Goal: Task Accomplishment & Management: Manage account settings

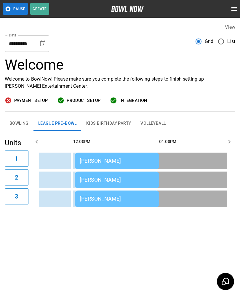
scroll to position [0, 172]
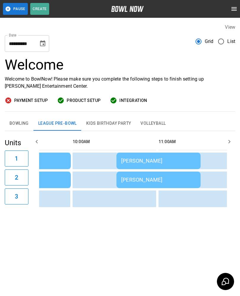
click at [132, 179] on div "[PERSON_NAME]" at bounding box center [158, 179] width 75 height 6
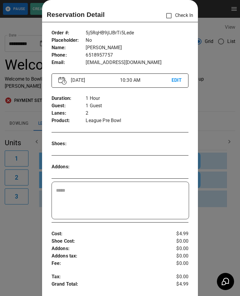
click at [219, 212] on div at bounding box center [120, 148] width 240 height 296
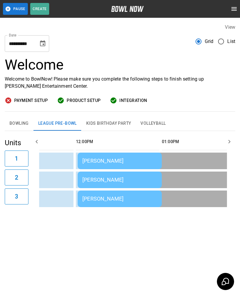
click at [101, 158] on div "[PERSON_NAME]" at bounding box center [119, 160] width 75 height 6
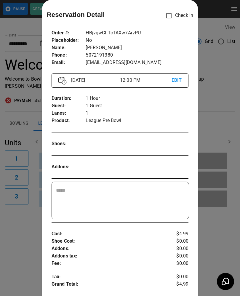
click at [214, 228] on div at bounding box center [120, 148] width 240 height 296
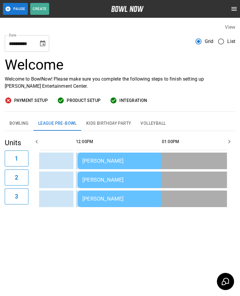
click at [101, 176] on div "[PERSON_NAME]" at bounding box center [119, 179] width 75 height 6
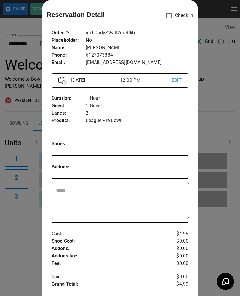
click at [222, 225] on div at bounding box center [120, 148] width 240 height 296
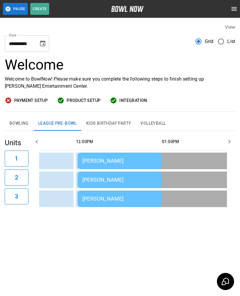
click at [99, 198] on div "Randy Parrent" at bounding box center [119, 198] width 75 height 6
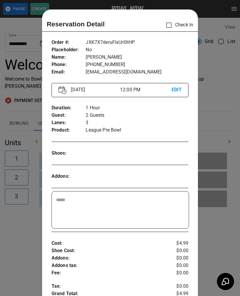
scroll to position [0, 0]
click at [229, 234] on div at bounding box center [120, 148] width 240 height 296
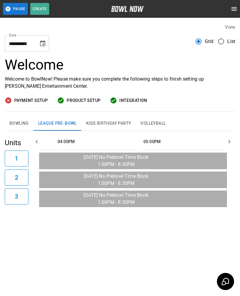
scroll to position [0, 644]
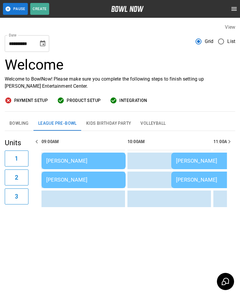
click at [85, 160] on div "[PERSON_NAME]" at bounding box center [83, 160] width 75 height 6
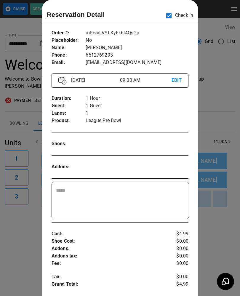
click at [219, 210] on div at bounding box center [120, 148] width 240 height 296
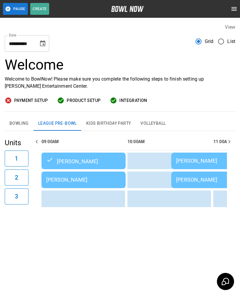
click at [100, 175] on td "[PERSON_NAME]" at bounding box center [83, 179] width 84 height 17
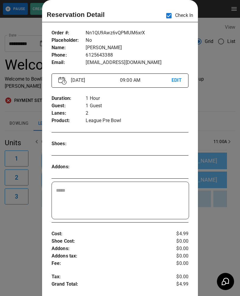
click at [223, 224] on div at bounding box center [120, 148] width 240 height 296
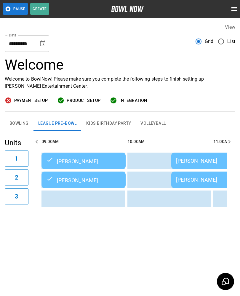
click at [186, 158] on div "[PERSON_NAME]" at bounding box center [213, 160] width 75 height 6
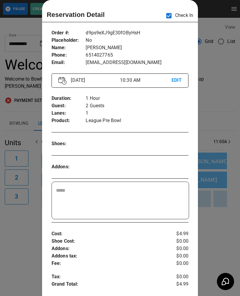
click at [210, 210] on div at bounding box center [120, 148] width 240 height 296
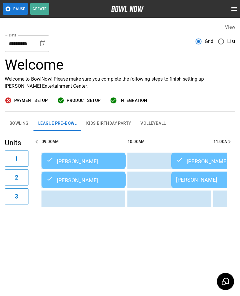
click at [186, 179] on div "[PERSON_NAME]" at bounding box center [213, 179] width 75 height 6
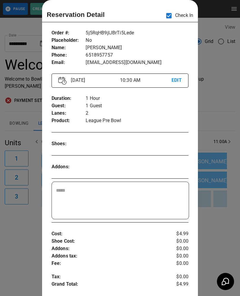
click at [216, 233] on div at bounding box center [120, 148] width 240 height 296
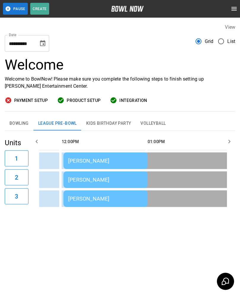
click at [79, 152] on td "[PERSON_NAME]" at bounding box center [105, 160] width 84 height 17
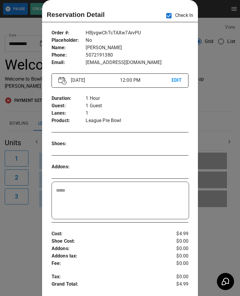
click at [218, 221] on div at bounding box center [120, 148] width 240 height 296
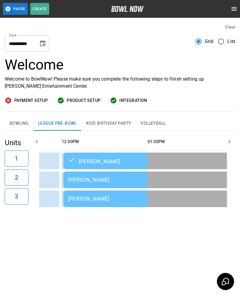
click at [99, 171] on td "[PERSON_NAME]" at bounding box center [105, 179] width 84 height 17
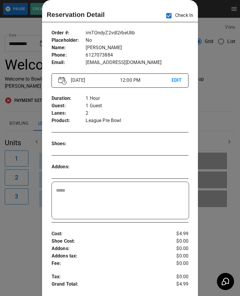
click at [219, 227] on div at bounding box center [120, 148] width 240 height 296
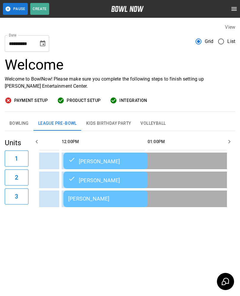
click at [107, 195] on div "Randy Parrent" at bounding box center [105, 198] width 75 height 6
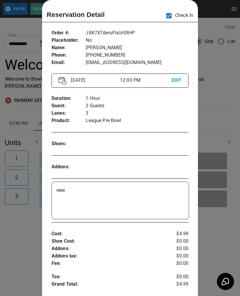
click at [220, 238] on div at bounding box center [120, 148] width 240 height 296
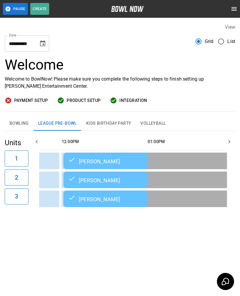
click at [17, 116] on button "Bowling" at bounding box center [19, 123] width 29 height 14
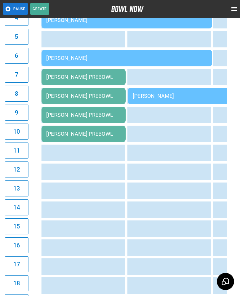
click at [58, 75] on div "[PERSON_NAME] PREBOWL" at bounding box center [83, 77] width 75 height 6
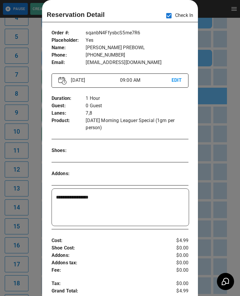
click at [212, 240] on div at bounding box center [120, 148] width 240 height 296
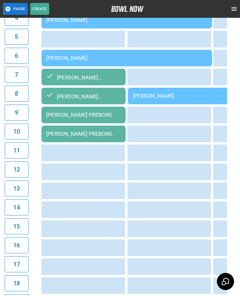
click at [62, 113] on div "[PERSON_NAME] PREBOWL" at bounding box center [83, 115] width 75 height 6
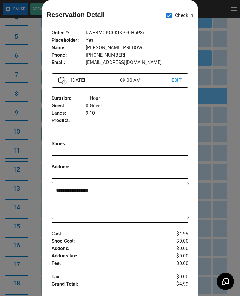
click at [217, 167] on div at bounding box center [120, 148] width 240 height 296
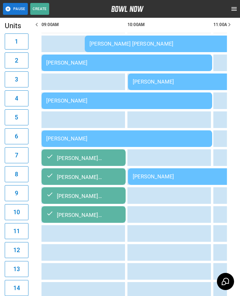
click at [60, 62] on div "[PERSON_NAME]" at bounding box center [126, 62] width 161 height 6
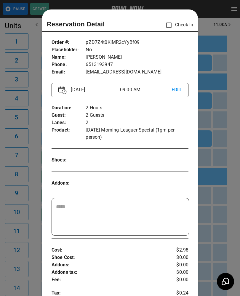
scroll to position [9, 0]
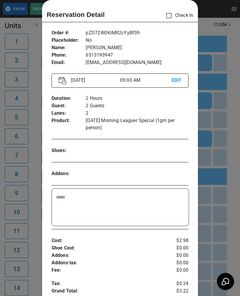
click at [210, 232] on div at bounding box center [120, 148] width 240 height 296
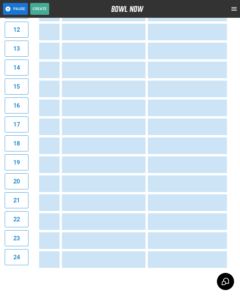
scroll to position [0, 294]
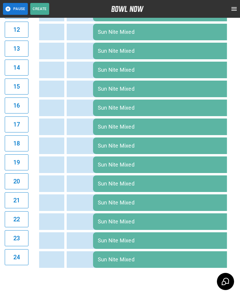
click at [120, 173] on td "Sun Nite Mixed" at bounding box center [221, 164] width 257 height 17
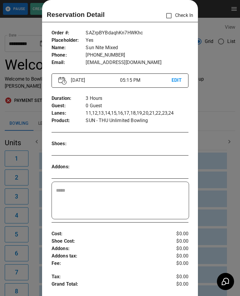
click at [214, 204] on div at bounding box center [120, 148] width 240 height 296
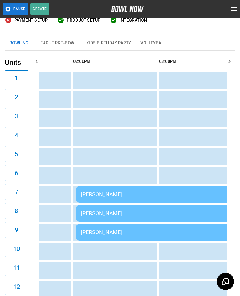
click at [96, 192] on div "[PERSON_NAME]" at bounding box center [161, 194] width 161 height 6
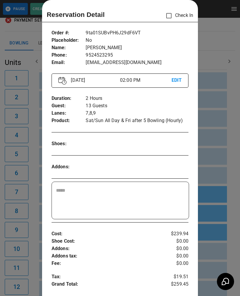
click at [218, 132] on div at bounding box center [120, 148] width 240 height 296
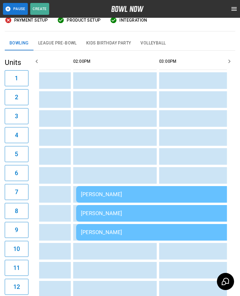
click at [216, 143] on td "sticky table" at bounding box center [215, 137] width 19 height 17
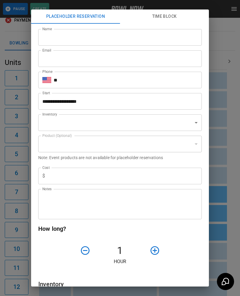
type input "**********"
click at [230, 150] on div "**********" at bounding box center [120, 148] width 240 height 296
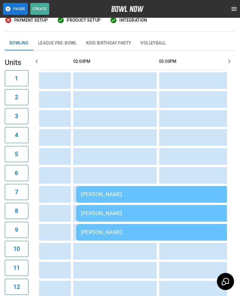
click at [153, 196] on div "[PERSON_NAME]" at bounding box center [161, 194] width 161 height 6
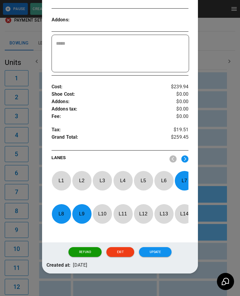
click at [183, 180] on p "L 7" at bounding box center [184, 180] width 20 height 14
click at [77, 215] on p "L 9" at bounding box center [82, 214] width 20 height 14
click at [59, 213] on p "L 8" at bounding box center [61, 214] width 20 height 14
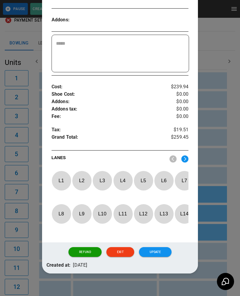
click at [182, 157] on img at bounding box center [184, 158] width 7 height 7
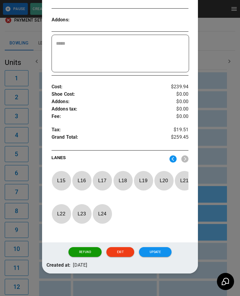
click at [101, 179] on p "L 17" at bounding box center [102, 180] width 20 height 14
click at [118, 179] on p "L 18" at bounding box center [123, 180] width 20 height 14
click at [144, 178] on p "L 19" at bounding box center [143, 180] width 20 height 14
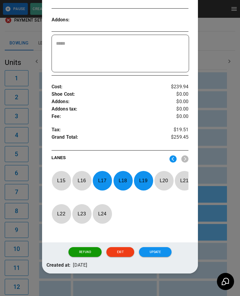
click at [153, 254] on button "Update" at bounding box center [155, 252] width 33 height 10
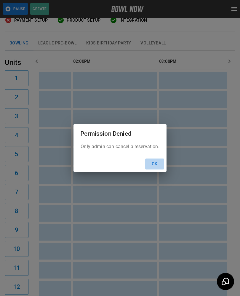
click at [157, 169] on button "Ok" at bounding box center [154, 163] width 19 height 11
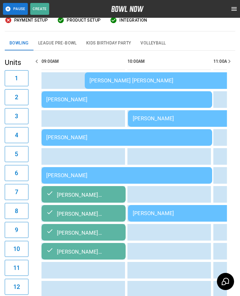
scroll to position [0, 0]
click at [75, 194] on div "[PERSON_NAME] PREBOWL" at bounding box center [83, 194] width 75 height 7
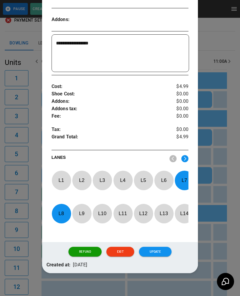
scroll to position [163, 0]
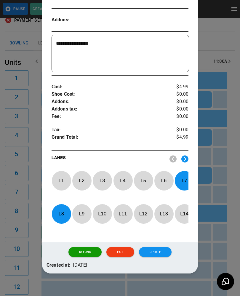
click at [180, 179] on p "L 7" at bounding box center [184, 180] width 20 height 14
click at [62, 216] on p "L 8" at bounding box center [61, 214] width 20 height 14
click at [82, 213] on p "L 9" at bounding box center [82, 214] width 20 height 14
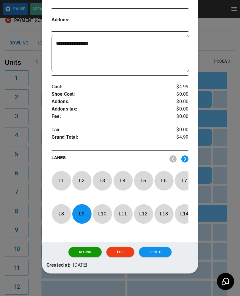
click at [102, 214] on p "L 10" at bounding box center [102, 214] width 20 height 14
click at [159, 256] on button "Update" at bounding box center [155, 252] width 33 height 10
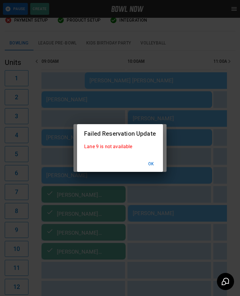
click at [154, 169] on button "Ok" at bounding box center [150, 163] width 19 height 11
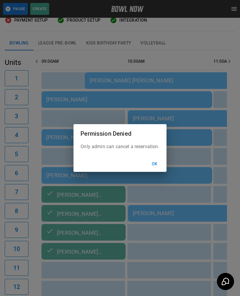
click at [156, 169] on button "Ok" at bounding box center [154, 163] width 19 height 11
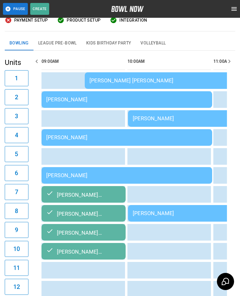
click at [86, 134] on div "[PERSON_NAME]" at bounding box center [126, 137] width 161 height 6
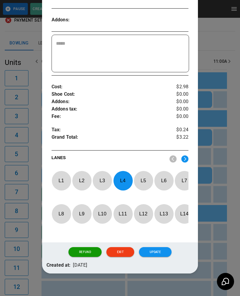
click at [120, 181] on p "L 4" at bounding box center [123, 180] width 20 height 14
click at [123, 215] on p "L 11" at bounding box center [123, 214] width 20 height 14
click at [163, 254] on button "Update" at bounding box center [155, 252] width 33 height 10
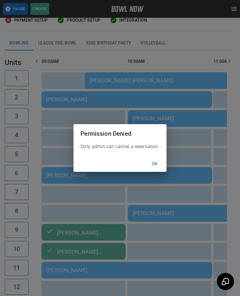
click at [161, 164] on button "Ok" at bounding box center [154, 163] width 19 height 11
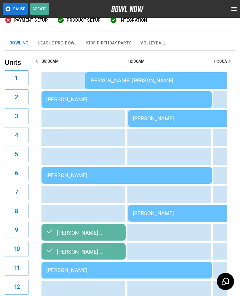
click at [107, 231] on div "[PERSON_NAME] PREBOWL" at bounding box center [83, 231] width 75 height 7
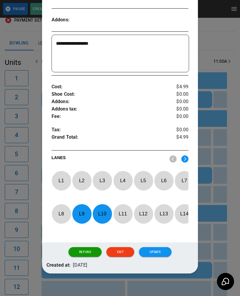
click at [83, 218] on p "L 9" at bounding box center [82, 214] width 20 height 14
click at [104, 213] on p "L 10" at bounding box center [102, 214] width 20 height 14
click at [186, 179] on p "L 7" at bounding box center [184, 180] width 20 height 14
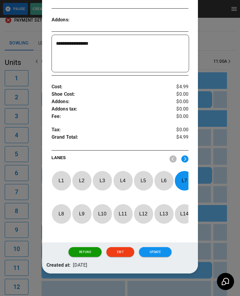
click at [61, 217] on p "L 8" at bounding box center [61, 214] width 20 height 14
click at [157, 255] on button "Update" at bounding box center [155, 252] width 33 height 10
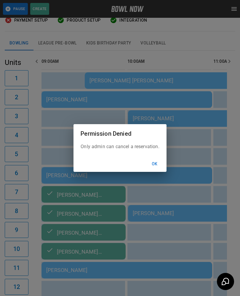
click at [156, 168] on button "Ok" at bounding box center [154, 163] width 19 height 11
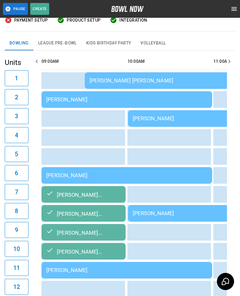
click at [190, 115] on td "[PERSON_NAME]" at bounding box center [213, 118] width 170 height 17
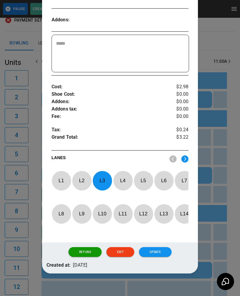
click at [106, 176] on p "L 3" at bounding box center [102, 180] width 20 height 14
click at [146, 215] on p "L 12" at bounding box center [143, 214] width 20 height 14
click at [167, 251] on button "Update" at bounding box center [155, 252] width 33 height 10
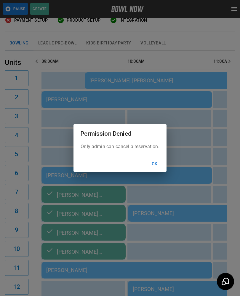
click at [154, 166] on button "Ok" at bounding box center [154, 163] width 19 height 11
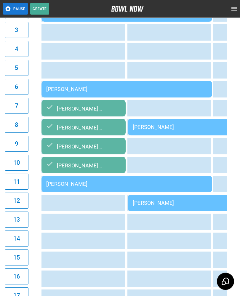
scroll to position [166, 0]
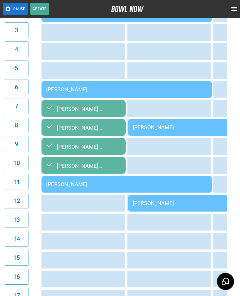
click at [91, 89] on div "[PERSON_NAME]" at bounding box center [126, 89] width 161 height 6
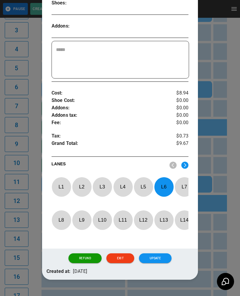
scroll to position [163, 0]
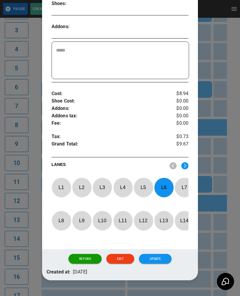
click at [165, 180] on p "L 6" at bounding box center [164, 187] width 20 height 14
click at [165, 214] on p "L 13" at bounding box center [164, 220] width 20 height 14
click at [157, 254] on button "Update" at bounding box center [155, 259] width 33 height 10
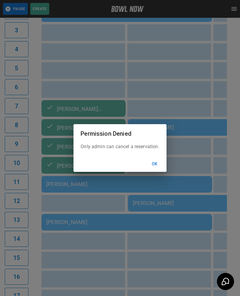
click at [158, 167] on button "Ok" at bounding box center [154, 163] width 19 height 11
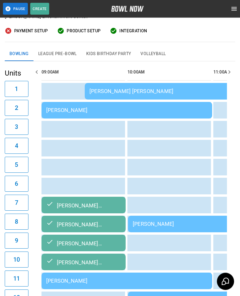
scroll to position [70, 0]
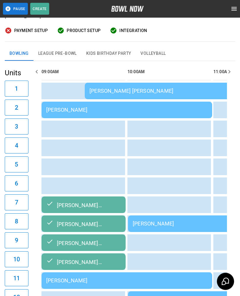
click at [110, 204] on div "[PERSON_NAME] PREBOWL" at bounding box center [83, 204] width 75 height 7
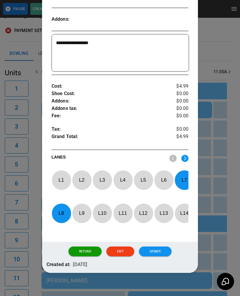
scroll to position [163, 0]
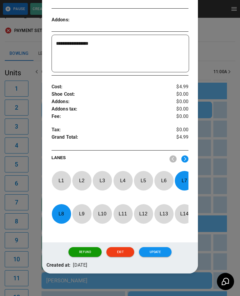
click at [182, 180] on p "L 7" at bounding box center [184, 180] width 20 height 14
click at [58, 212] on p "L 8" at bounding box center [61, 214] width 20 height 14
click at [105, 181] on p "L 3" at bounding box center [102, 180] width 20 height 14
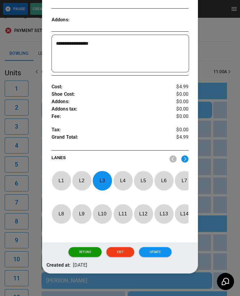
click at [120, 180] on p "L 4" at bounding box center [123, 180] width 20 height 14
click at [164, 252] on button "Update" at bounding box center [155, 252] width 33 height 10
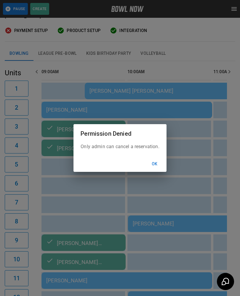
click at [156, 167] on button "Ok" at bounding box center [154, 163] width 19 height 11
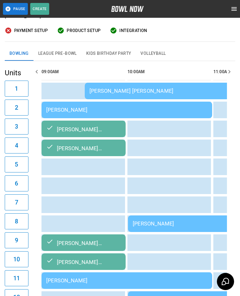
click at [95, 241] on div "[PERSON_NAME] PREBOWL" at bounding box center [83, 242] width 75 height 7
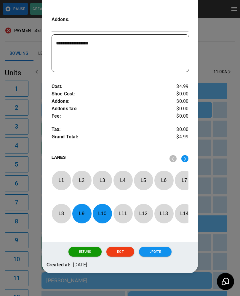
scroll to position [156, 0]
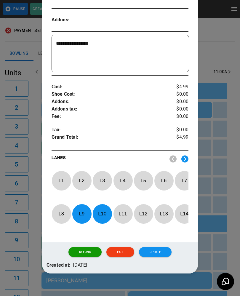
click at [80, 215] on p "L 9" at bounding box center [82, 214] width 20 height 14
click at [102, 213] on p "L 10" at bounding box center [102, 214] width 20 height 14
click at [144, 182] on p "L 5" at bounding box center [143, 180] width 20 height 14
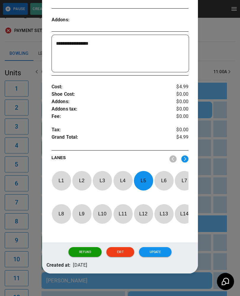
click at [162, 178] on p "L 6" at bounding box center [164, 180] width 20 height 14
click at [162, 255] on button "Update" at bounding box center [155, 252] width 33 height 10
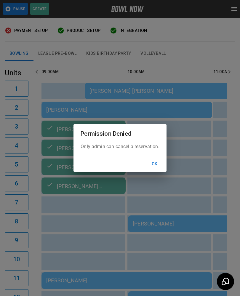
click at [156, 164] on button "Ok" at bounding box center [154, 163] width 19 height 11
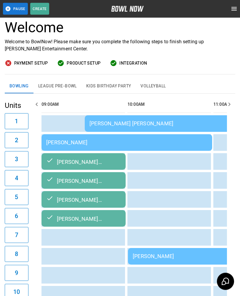
scroll to position [36, 0]
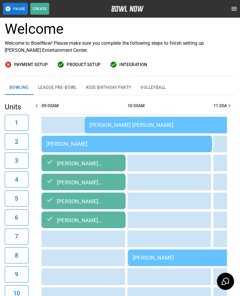
click at [125, 137] on td "[PERSON_NAME]" at bounding box center [126, 144] width 170 height 17
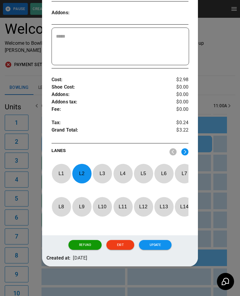
scroll to position [174, 0]
click at [85, 167] on p "L 2" at bounding box center [82, 173] width 20 height 14
click at [188, 148] on img at bounding box center [184, 151] width 7 height 7
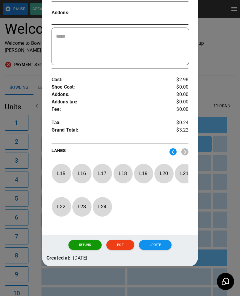
click at [105, 168] on p "L 17" at bounding box center [102, 173] width 20 height 14
click at [158, 241] on button "Update" at bounding box center [155, 245] width 33 height 10
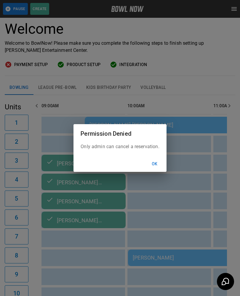
click at [161, 160] on button "Ok" at bounding box center [154, 163] width 19 height 11
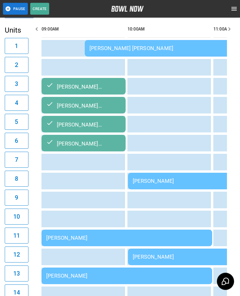
scroll to position [113, 0]
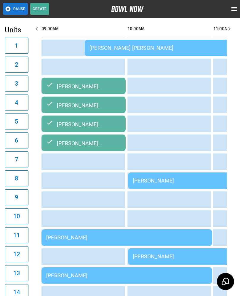
click at [91, 235] on td "[PERSON_NAME]" at bounding box center [126, 237] width 170 height 17
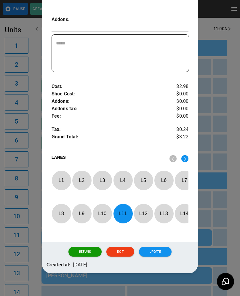
scroll to position [163, 0]
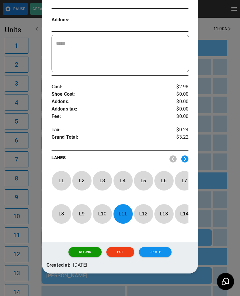
click at [123, 219] on p "L 11" at bounding box center [123, 214] width 20 height 14
click at [80, 215] on p "L 9" at bounding box center [82, 214] width 20 height 14
click at [162, 251] on button "Update" at bounding box center [155, 252] width 33 height 10
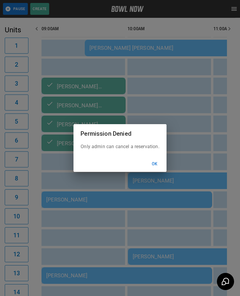
click at [157, 169] on button "Ok" at bounding box center [154, 163] width 19 height 11
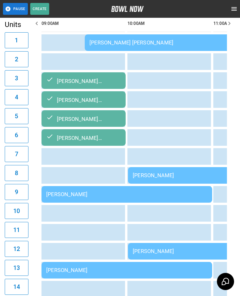
scroll to position [120, 0]
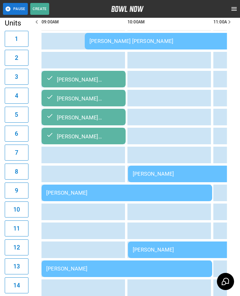
click at [175, 249] on div "[PERSON_NAME]" at bounding box center [213, 249] width 161 height 6
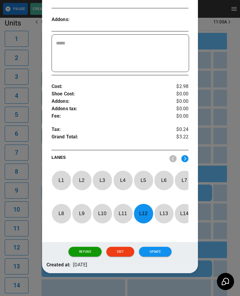
scroll to position [163, 0]
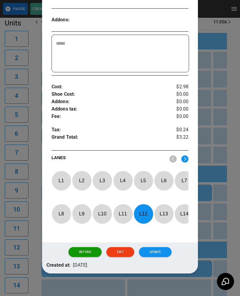
click at [148, 217] on p "L 12" at bounding box center [143, 214] width 20 height 14
click at [86, 178] on p "L 2" at bounding box center [82, 180] width 20 height 14
click at [159, 254] on button "Update" at bounding box center [155, 252] width 33 height 10
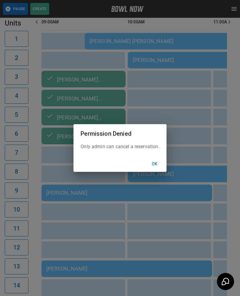
click at [157, 169] on button "Ok" at bounding box center [154, 163] width 19 height 11
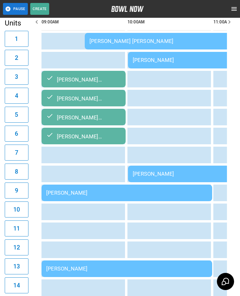
click at [140, 38] on div "[PERSON_NAME] [PERSON_NAME]" at bounding box center [169, 41] width 161 height 6
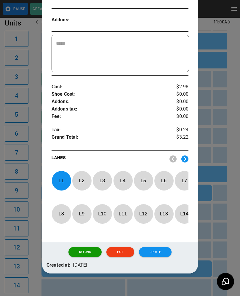
click at [63, 180] on p "L 1" at bounding box center [61, 180] width 20 height 14
click at [187, 159] on img at bounding box center [184, 158] width 7 height 7
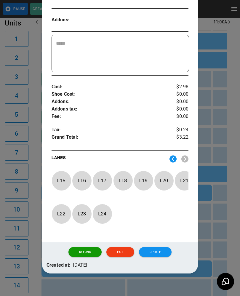
click at [85, 177] on p "L 16" at bounding box center [82, 180] width 20 height 14
click at [165, 251] on button "Update" at bounding box center [155, 252] width 33 height 10
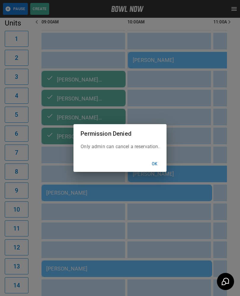
click at [162, 165] on button "Ok" at bounding box center [154, 163] width 19 height 11
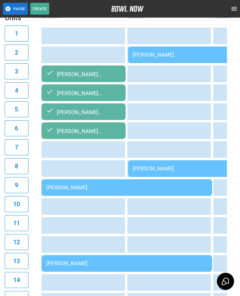
scroll to position [127, 0]
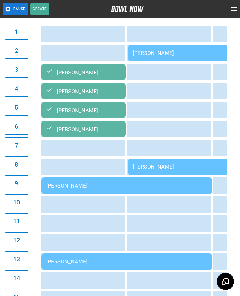
click at [181, 166] on div "[PERSON_NAME]" at bounding box center [213, 166] width 161 height 6
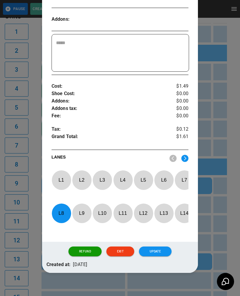
scroll to position [163, 0]
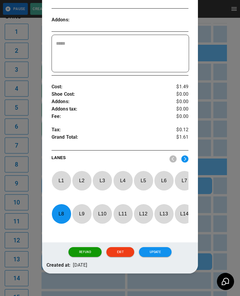
click at [63, 210] on p "L 8" at bounding box center [61, 214] width 20 height 14
click at [185, 211] on p "L 14" at bounding box center [184, 214] width 20 height 14
click at [162, 253] on button "Update" at bounding box center [155, 252] width 33 height 10
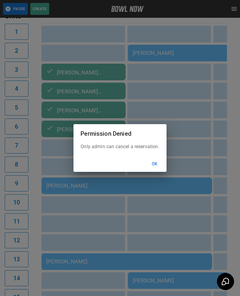
click at [157, 168] on button "Ok" at bounding box center [154, 163] width 19 height 11
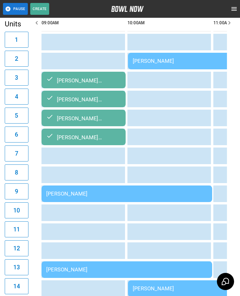
scroll to position [119, 0]
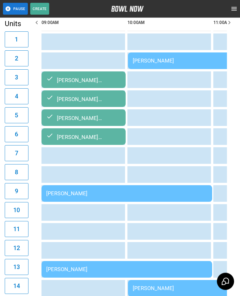
click at [84, 195] on div "[PERSON_NAME]" at bounding box center [126, 193] width 161 height 6
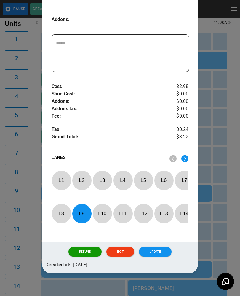
scroll to position [163, 0]
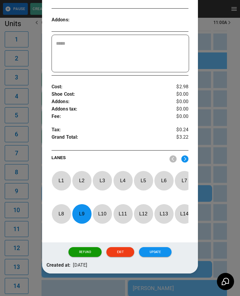
click at [82, 213] on p "L 9" at bounding box center [82, 214] width 20 height 14
click at [185, 181] on p "L 7" at bounding box center [184, 180] width 20 height 14
click at [154, 252] on button "Update" at bounding box center [155, 252] width 33 height 10
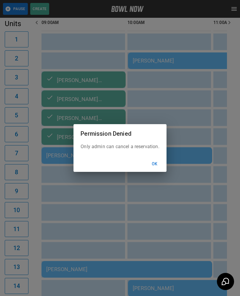
click at [155, 168] on button "Ok" at bounding box center [154, 163] width 19 height 11
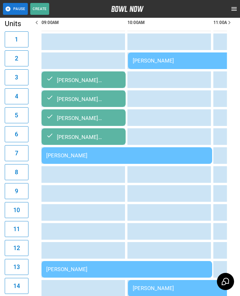
click at [91, 117] on div "[PERSON_NAME] PREBOWL" at bounding box center [83, 117] width 75 height 7
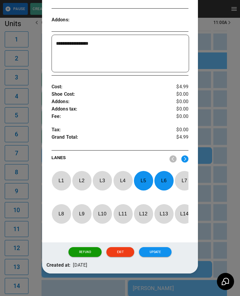
scroll to position [156, 0]
click at [145, 180] on p "L 5" at bounding box center [143, 180] width 20 height 14
click at [162, 180] on p "L 6" at bounding box center [164, 180] width 20 height 14
click at [82, 212] on p "L 9" at bounding box center [82, 214] width 20 height 14
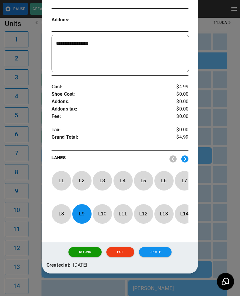
click at [101, 213] on p "L 10" at bounding box center [102, 214] width 20 height 14
click at [159, 253] on button "Update" at bounding box center [155, 252] width 33 height 10
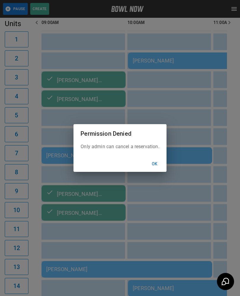
click at [160, 165] on button "Ok" at bounding box center [154, 163] width 19 height 11
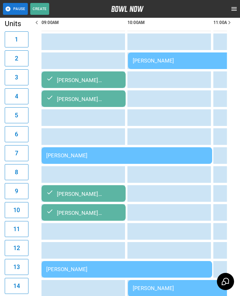
click at [84, 77] on div "[PERSON_NAME] PREBOWL" at bounding box center [83, 79] width 75 height 7
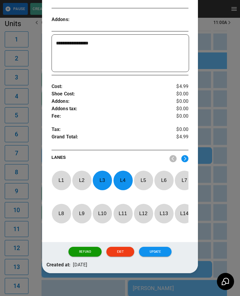
scroll to position [163, 0]
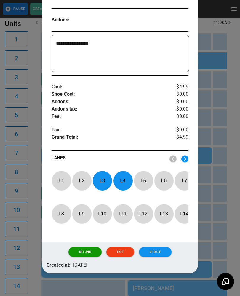
click at [102, 181] on p "L 3" at bounding box center [102, 180] width 20 height 14
click at [120, 180] on p "L 4" at bounding box center [123, 180] width 20 height 14
click at [122, 214] on p "L 11" at bounding box center [123, 214] width 20 height 14
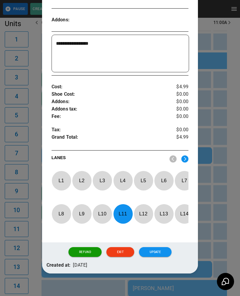
click at [142, 213] on p "L 12" at bounding box center [143, 214] width 20 height 14
click at [162, 255] on button "Update" at bounding box center [155, 252] width 33 height 10
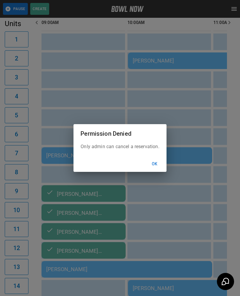
click at [161, 164] on button "Ok" at bounding box center [154, 163] width 19 height 11
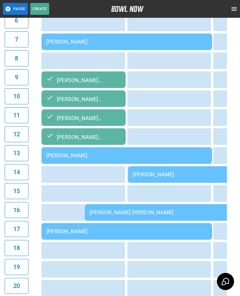
scroll to position [235, 0]
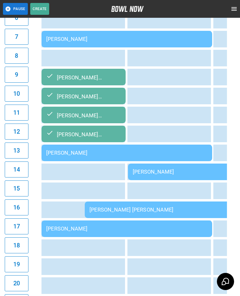
click at [168, 251] on td "sticky table" at bounding box center [158, 247] width 19 height 17
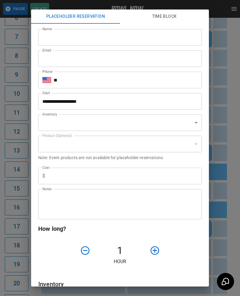
type input "**********"
click at [223, 204] on div "**********" at bounding box center [120, 148] width 240 height 296
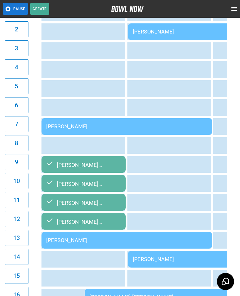
scroll to position [147, 0]
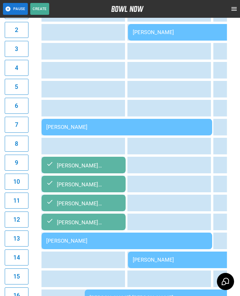
click at [172, 32] on div "[PERSON_NAME]" at bounding box center [213, 32] width 161 height 6
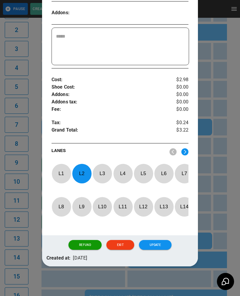
scroll to position [174, 0]
click at [80, 173] on p "L 2" at bounding box center [82, 173] width 20 height 14
click at [124, 166] on p "L 4" at bounding box center [123, 173] width 20 height 14
click at [163, 241] on button "Update" at bounding box center [155, 245] width 33 height 10
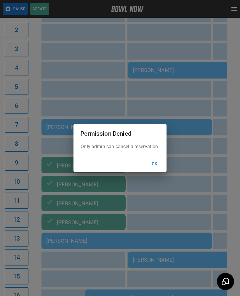
click at [155, 162] on button "Ok" at bounding box center [154, 163] width 19 height 11
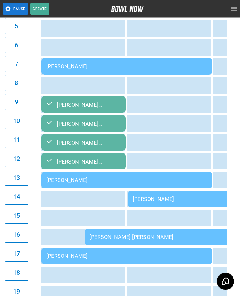
scroll to position [208, 0]
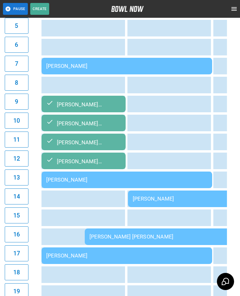
click at [164, 178] on div "[PERSON_NAME]" at bounding box center [126, 179] width 161 height 6
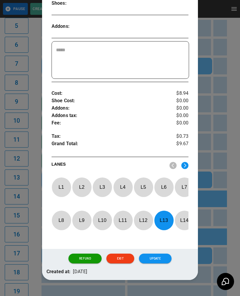
scroll to position [163, 0]
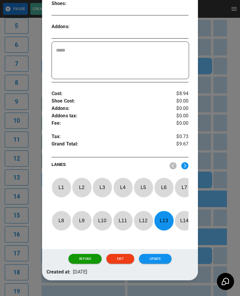
click at [165, 214] on p "L 13" at bounding box center [164, 220] width 20 height 14
click at [84, 180] on p "L 2" at bounding box center [82, 187] width 20 height 14
click at [163, 254] on button "Update" at bounding box center [155, 259] width 33 height 10
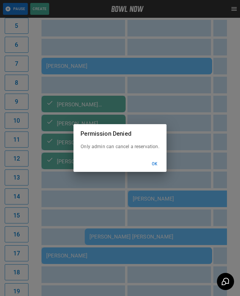
click at [159, 166] on button "Ok" at bounding box center [154, 163] width 19 height 11
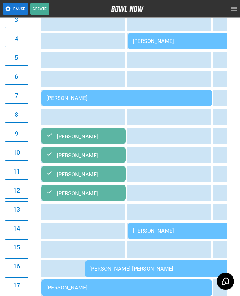
scroll to position [175, 0]
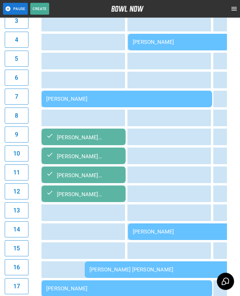
click at [163, 231] on div "[PERSON_NAME]" at bounding box center [213, 231] width 161 height 6
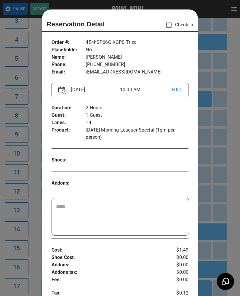
scroll to position [9, 0]
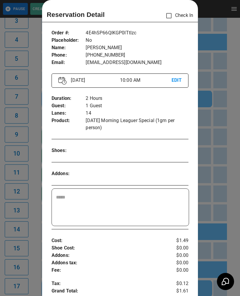
click at [213, 178] on div at bounding box center [120, 148] width 240 height 296
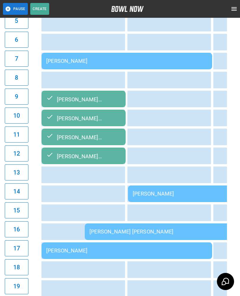
scroll to position [193, 0]
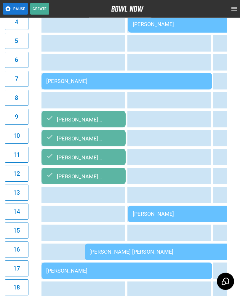
click at [158, 212] on div "[PERSON_NAME]" at bounding box center [213, 214] width 161 height 6
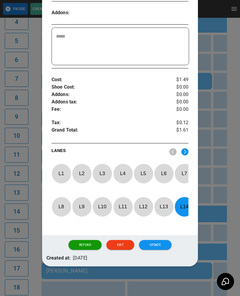
scroll to position [174, 0]
click at [184, 204] on p "L 14" at bounding box center [184, 206] width 20 height 14
click at [103, 166] on p "L 3" at bounding box center [102, 173] width 20 height 14
click at [154, 244] on button "Update" at bounding box center [155, 245] width 33 height 10
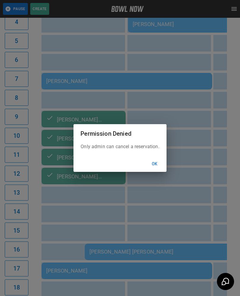
click at [156, 161] on button "Ok" at bounding box center [154, 163] width 19 height 11
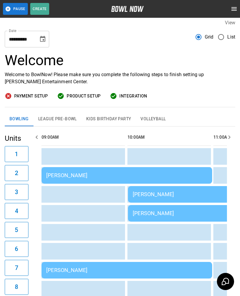
scroll to position [0, 0]
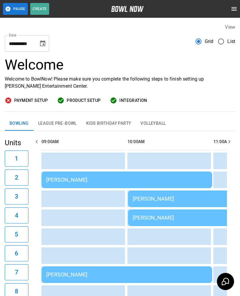
click at [107, 177] on div "[PERSON_NAME]" at bounding box center [126, 179] width 161 height 6
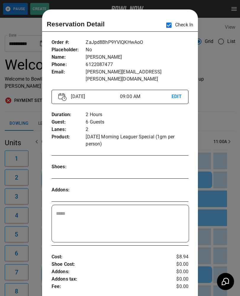
click at [221, 165] on div at bounding box center [120, 148] width 240 height 296
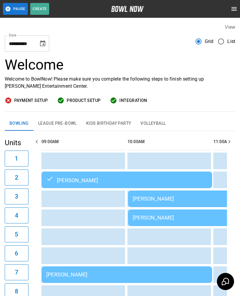
click at [160, 195] on div "[PERSON_NAME]" at bounding box center [213, 198] width 161 height 6
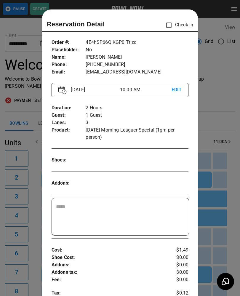
click at [170, 14] on div "Reservation Detail Check In Order # : Placeholder : Name : Phone : Email : 4E4h…" at bounding box center [120, 222] width 156 height 427
click at [216, 129] on div at bounding box center [120, 148] width 240 height 296
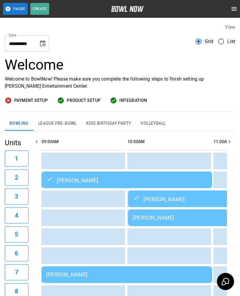
click at [143, 219] on div "[PERSON_NAME]" at bounding box center [213, 217] width 161 height 6
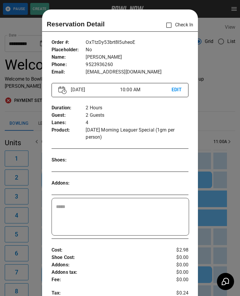
scroll to position [9, 0]
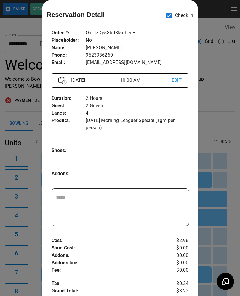
click at [220, 212] on div at bounding box center [120, 148] width 240 height 296
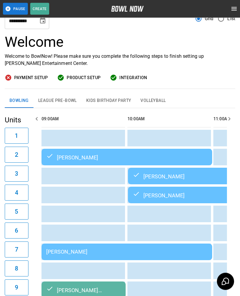
scroll to position [23, 0]
click at [135, 251] on div "[PERSON_NAME]" at bounding box center [126, 251] width 161 height 6
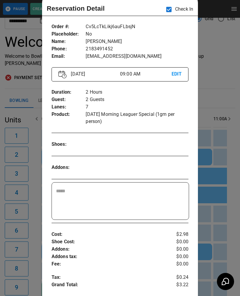
scroll to position [26, 0]
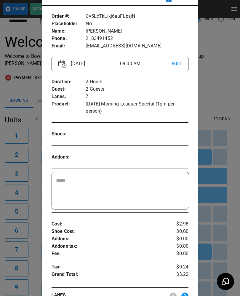
click at [55, 229] on p "Shoe Cost :" at bounding box center [108, 231] width 114 height 7
click at [219, 244] on div at bounding box center [120, 148] width 240 height 296
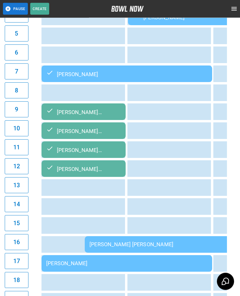
scroll to position [201, 0]
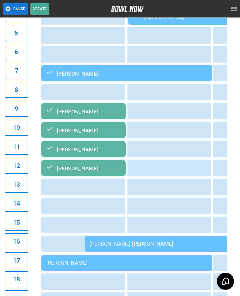
click at [107, 240] on td "[PERSON_NAME] [PERSON_NAME]" at bounding box center [170, 244] width 170 height 17
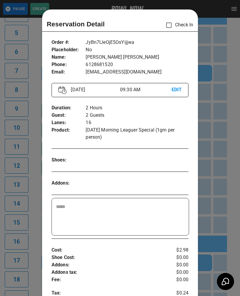
scroll to position [9, 0]
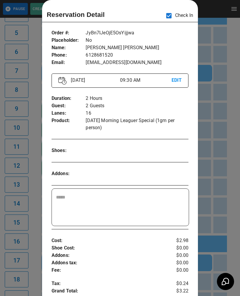
click at [209, 177] on div at bounding box center [120, 148] width 240 height 296
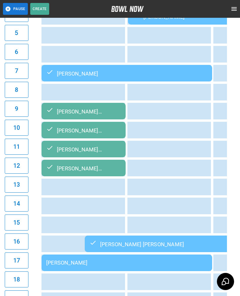
click at [77, 265] on div "[PERSON_NAME]" at bounding box center [126, 262] width 161 height 6
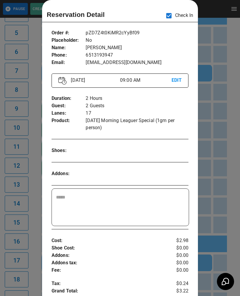
click at [219, 210] on div at bounding box center [120, 148] width 240 height 296
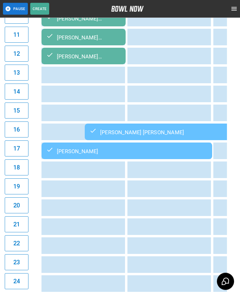
scroll to position [313, 0]
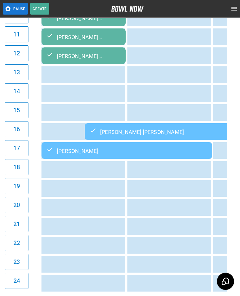
click at [56, 149] on div "[PERSON_NAME]" at bounding box center [126, 150] width 161 height 7
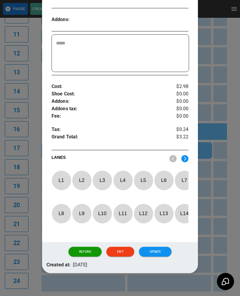
scroll to position [163, 0]
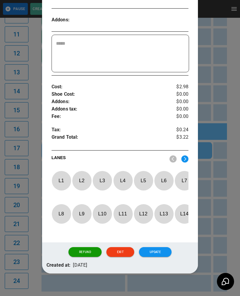
click at [220, 209] on div at bounding box center [120, 148] width 240 height 296
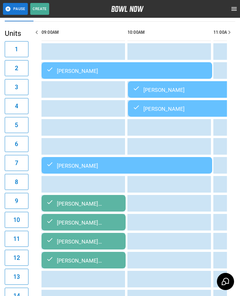
scroll to position [109, 0]
click at [101, 165] on div "[PERSON_NAME]" at bounding box center [126, 165] width 161 height 7
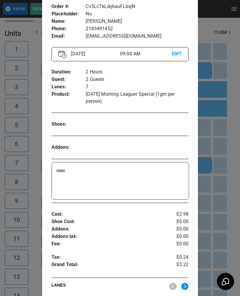
scroll to position [53, 0]
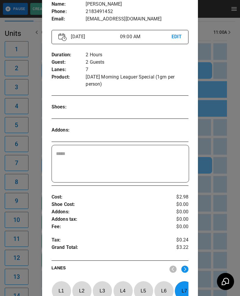
click at [223, 179] on div at bounding box center [120, 148] width 240 height 296
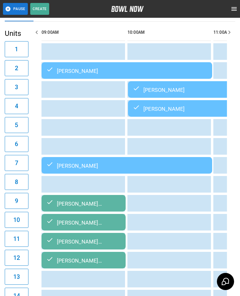
click at [84, 67] on div "[PERSON_NAME]" at bounding box center [126, 70] width 161 height 7
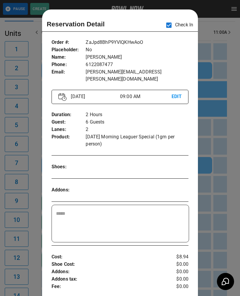
scroll to position [9, 0]
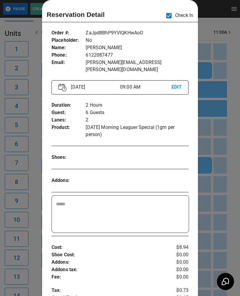
click at [226, 172] on div at bounding box center [120, 148] width 240 height 296
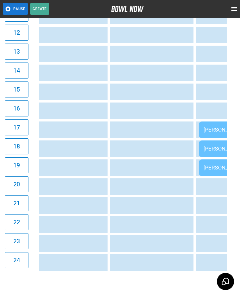
scroll to position [0, 275]
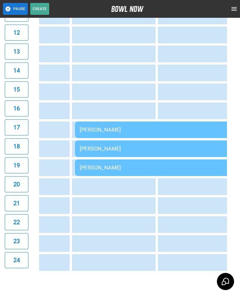
click at [110, 131] on div "[PERSON_NAME]" at bounding box center [160, 129] width 161 height 6
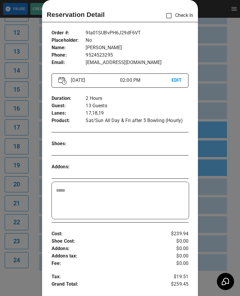
click at [225, 208] on div at bounding box center [120, 148] width 240 height 296
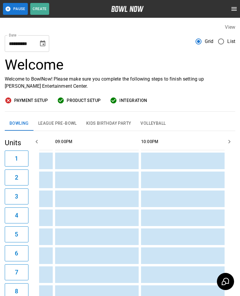
scroll to position [0, 903]
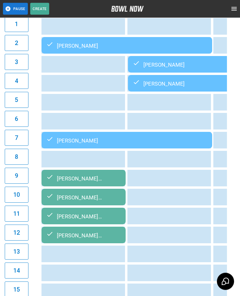
click at [154, 165] on td "sticky table" at bounding box center [158, 159] width 19 height 17
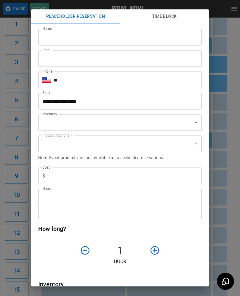
scroll to position [134, 0]
type input "**********"
click at [223, 250] on div "**********" at bounding box center [120, 148] width 240 height 296
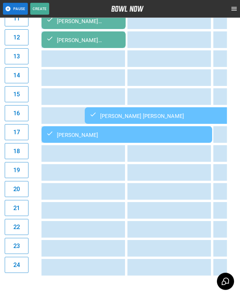
scroll to position [337, 0]
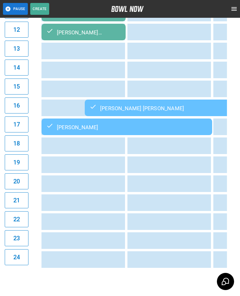
click at [113, 107] on div "[PERSON_NAME] [PERSON_NAME]" at bounding box center [169, 107] width 161 height 7
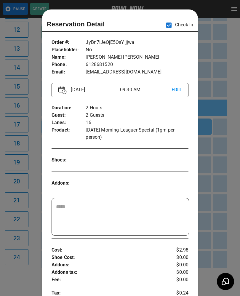
scroll to position [9, 0]
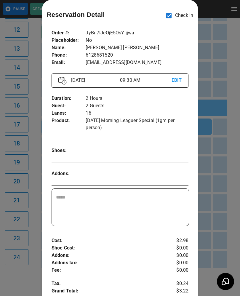
click at [228, 206] on div at bounding box center [120, 148] width 240 height 296
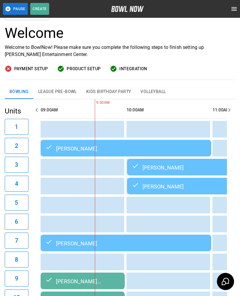
scroll to position [0, 0]
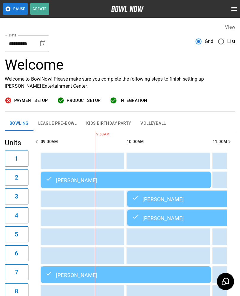
click at [64, 176] on div "[PERSON_NAME]" at bounding box center [125, 179] width 161 height 7
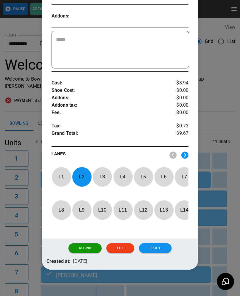
scroll to position [173, 0]
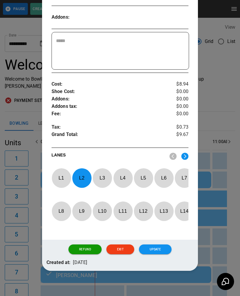
click at [80, 172] on p "L 2" at bounding box center [82, 178] width 20 height 14
click at [59, 172] on p "L 1" at bounding box center [61, 178] width 20 height 14
click at [161, 244] on button "Update" at bounding box center [155, 249] width 33 height 10
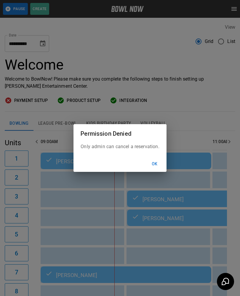
click at [154, 165] on button "Ok" at bounding box center [154, 163] width 19 height 11
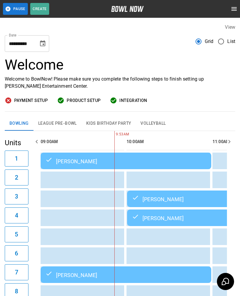
click at [165, 195] on td "[PERSON_NAME]" at bounding box center [212, 198] width 170 height 17
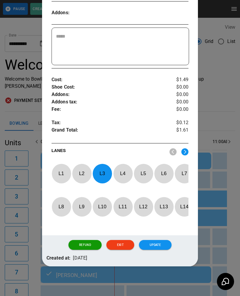
scroll to position [174, 0]
click at [105, 168] on p "L 3" at bounding box center [102, 173] width 20 height 14
click at [83, 167] on p "L 2" at bounding box center [82, 173] width 20 height 14
click at [154, 241] on button "Update" at bounding box center [155, 245] width 33 height 10
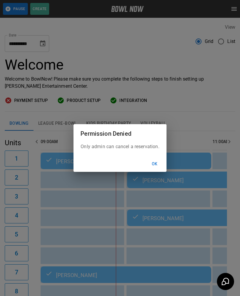
click at [157, 162] on button "Ok" at bounding box center [154, 163] width 19 height 11
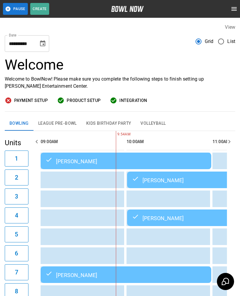
click at [142, 179] on div "[PERSON_NAME]" at bounding box center [212, 179] width 161 height 7
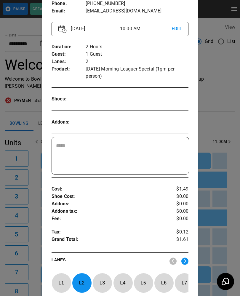
scroll to position [61, 0]
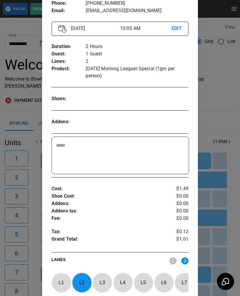
click at [229, 187] on div at bounding box center [120, 148] width 240 height 296
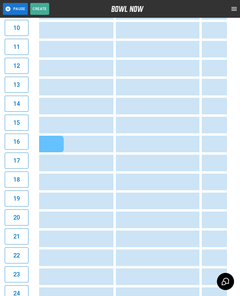
scroll to position [0, 236]
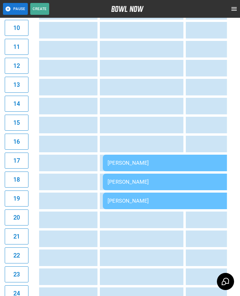
click at [120, 165] on div "[PERSON_NAME]" at bounding box center [187, 162] width 161 height 6
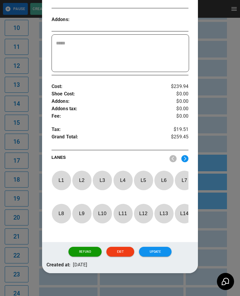
scroll to position [156, 0]
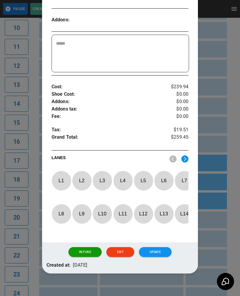
click at [184, 159] on img at bounding box center [184, 158] width 7 height 7
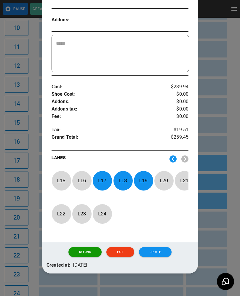
click at [104, 178] on p "L 17" at bounding box center [102, 180] width 20 height 14
click at [124, 181] on p "L 18" at bounding box center [123, 180] width 20 height 14
click at [144, 182] on p "L 19" at bounding box center [143, 180] width 20 height 14
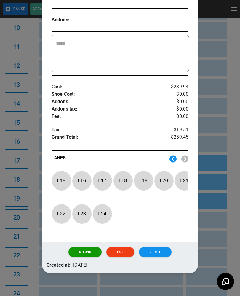
click at [173, 159] on img at bounding box center [172, 158] width 7 height 7
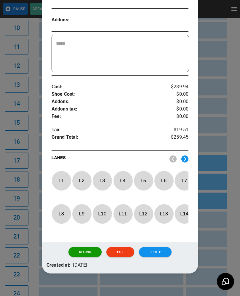
click at [187, 179] on p "L 7" at bounding box center [184, 180] width 20 height 14
click at [58, 213] on p "L 8" at bounding box center [61, 214] width 20 height 14
click at [82, 217] on p "L 9" at bounding box center [82, 214] width 20 height 14
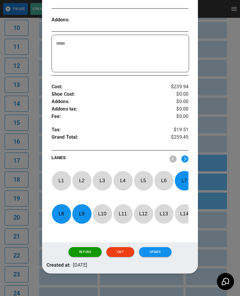
click at [154, 253] on button "Update" at bounding box center [155, 252] width 33 height 10
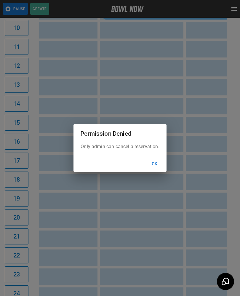
scroll to position [0, 86]
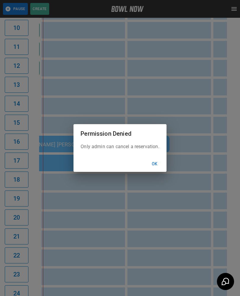
click at [156, 165] on button "Ok" at bounding box center [154, 163] width 19 height 11
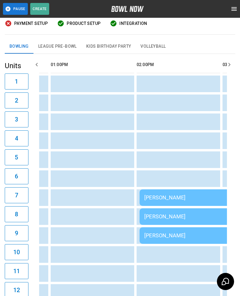
scroll to position [0, 0]
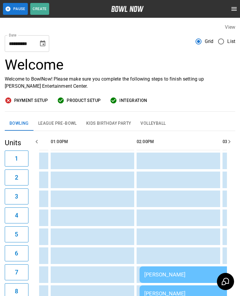
click at [205, 226] on td "sticky table" at bounding box center [213, 217] width 19 height 17
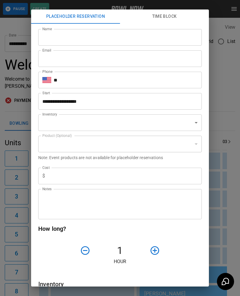
type input "**********"
click at [225, 179] on div "**********" at bounding box center [120, 148] width 240 height 296
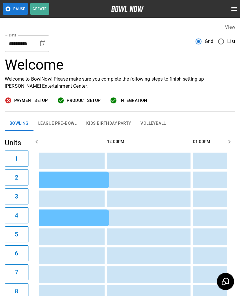
scroll to position [0, 156]
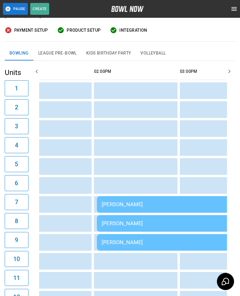
click at [65, 51] on button "League Pre-Bowl" at bounding box center [57, 53] width 48 height 14
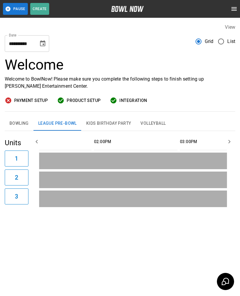
scroll to position [0, 172]
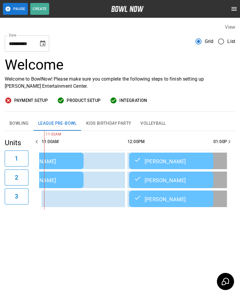
click at [172, 195] on div "Randy Parrent" at bounding box center [171, 198] width 75 height 7
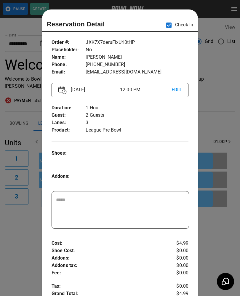
scroll to position [9, 0]
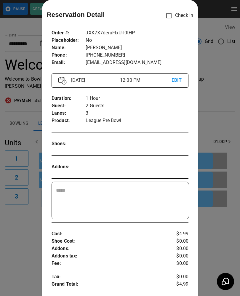
click at [177, 80] on p "EDIT" at bounding box center [176, 80] width 10 height 7
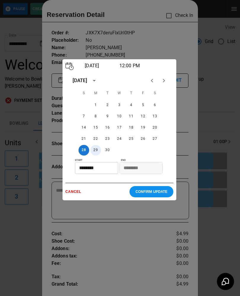
click at [98, 152] on button "29" at bounding box center [95, 150] width 11 height 11
click at [96, 168] on input "********" at bounding box center [94, 168] width 39 height 12
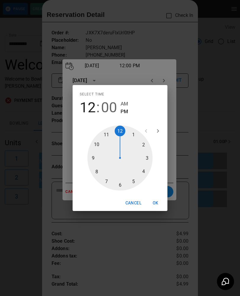
click at [130, 137] on div at bounding box center [119, 157] width 65 height 65
type input "********"
click at [128, 108] on span "PM" at bounding box center [123, 111] width 7 height 8
click at [157, 203] on button "OK" at bounding box center [155, 202] width 19 height 11
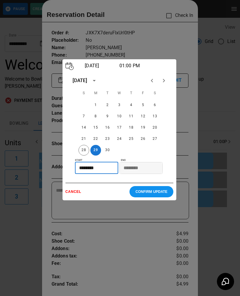
click at [152, 194] on p "CONFIRM UPDATE" at bounding box center [151, 191] width 32 height 4
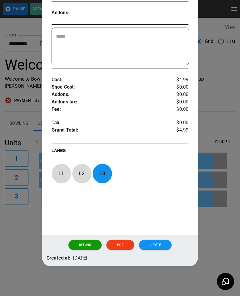
scroll to position [167, 0]
click at [155, 244] on button "Update" at bounding box center [155, 245] width 33 height 10
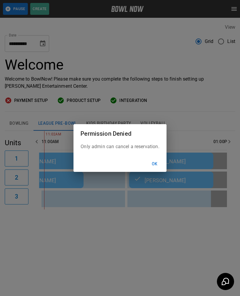
click at [157, 163] on button "Ok" at bounding box center [154, 163] width 19 height 11
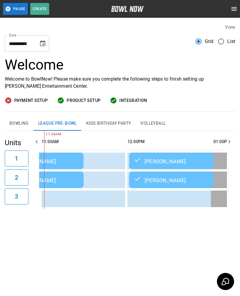
click at [43, 40] on icon "Choose date, selected date is Sep 28, 2025" at bounding box center [42, 43] width 5 height 6
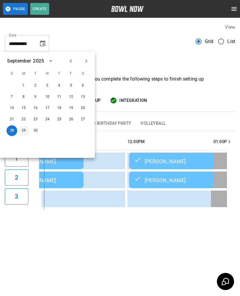
click at [23, 125] on button "29" at bounding box center [23, 130] width 11 height 11
type input "**********"
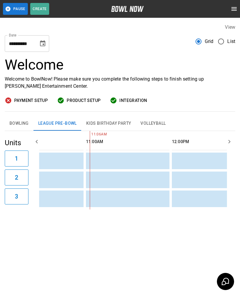
scroll to position [0, 178]
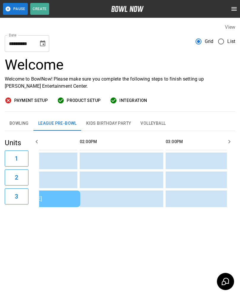
click at [17, 116] on button "Bowling" at bounding box center [19, 123] width 29 height 14
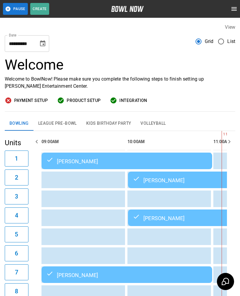
scroll to position [0, 172]
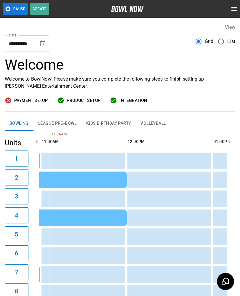
click at [48, 121] on button "League Pre-Bowl" at bounding box center [57, 123] width 48 height 14
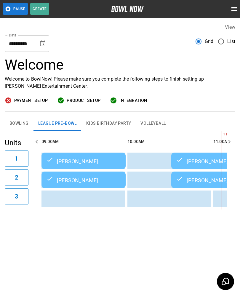
scroll to position [0, 0]
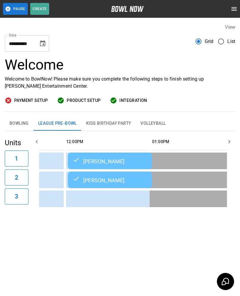
click at [22, 121] on button "Bowling" at bounding box center [19, 123] width 29 height 14
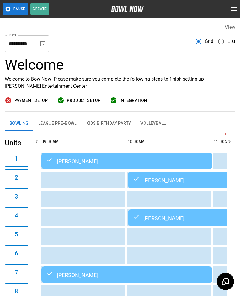
click at [53, 117] on button "League Pre-Bowl" at bounding box center [57, 123] width 48 height 14
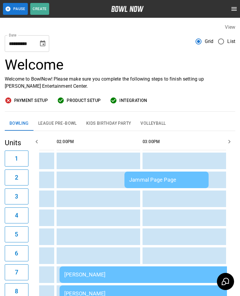
click at [188, 180] on div "Jammal Page Page" at bounding box center [166, 179] width 75 height 6
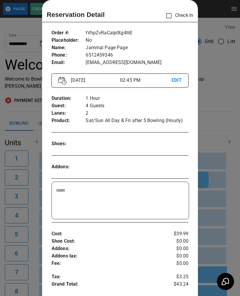
click at [222, 194] on div at bounding box center [120, 148] width 240 height 296
